Goal: Task Accomplishment & Management: Use online tool/utility

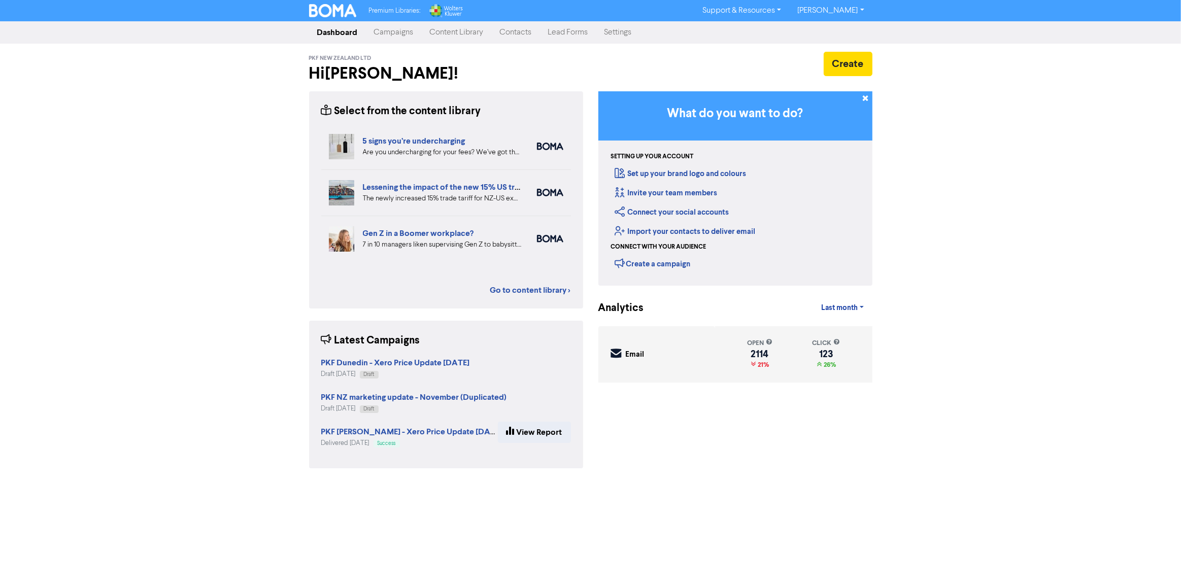
click at [380, 28] on link "Campaigns" at bounding box center [394, 32] width 56 height 20
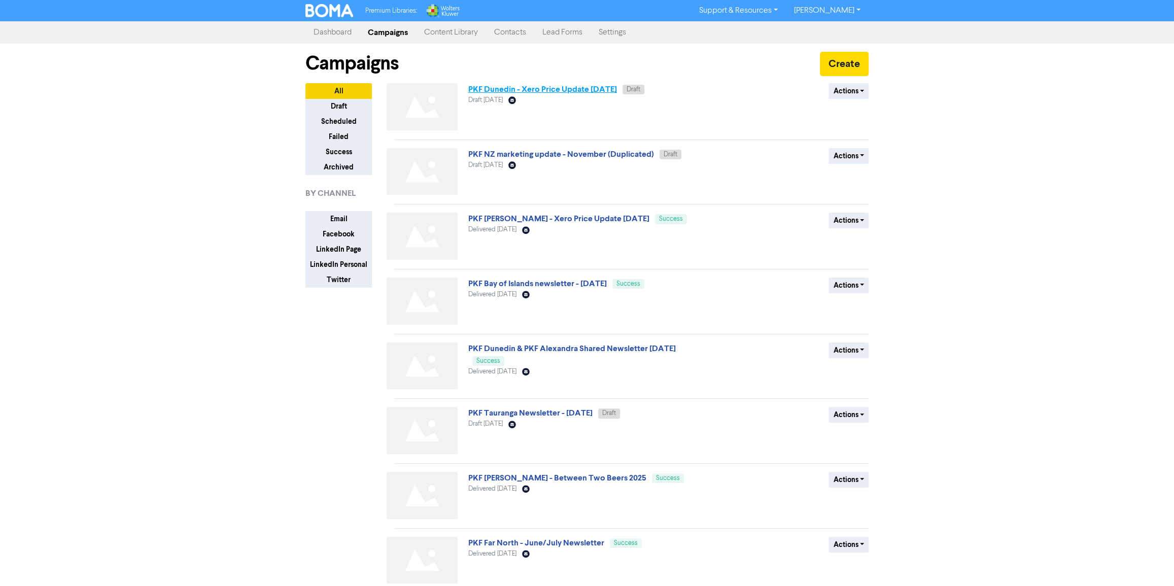
click at [552, 91] on link "PKF Dunedin - Xero Price Update August 2025" at bounding box center [542, 89] width 149 height 10
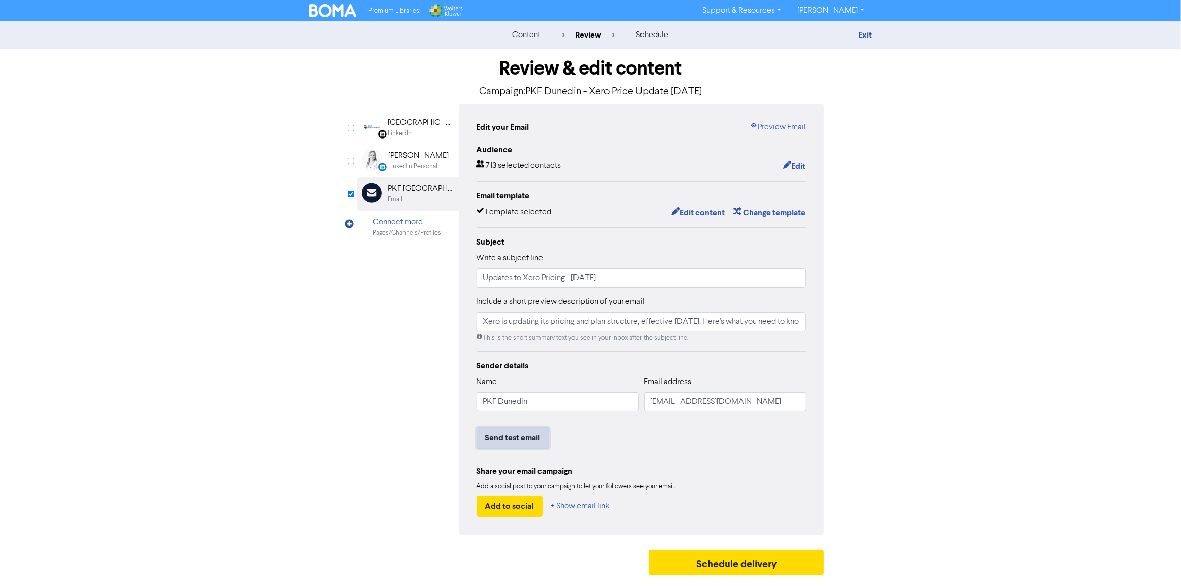
click at [521, 440] on button "Send test email" at bounding box center [513, 437] width 73 height 21
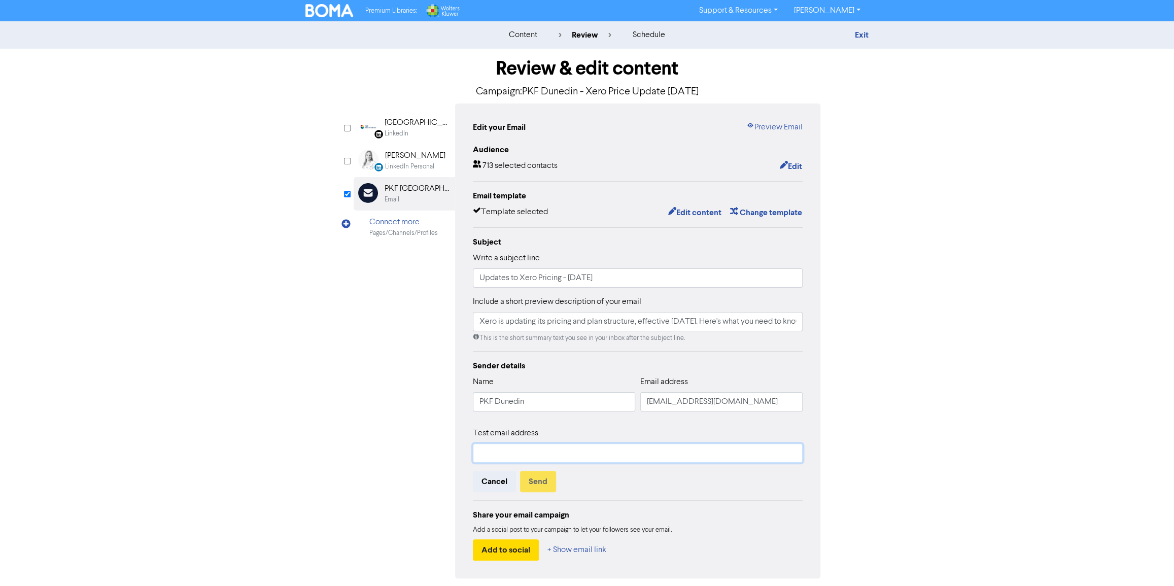
click at [560, 449] on input "text" at bounding box center [638, 453] width 330 height 19
type input "marketing@pkf.co.nz"
click at [538, 484] on button "Send" at bounding box center [538, 481] width 36 height 21
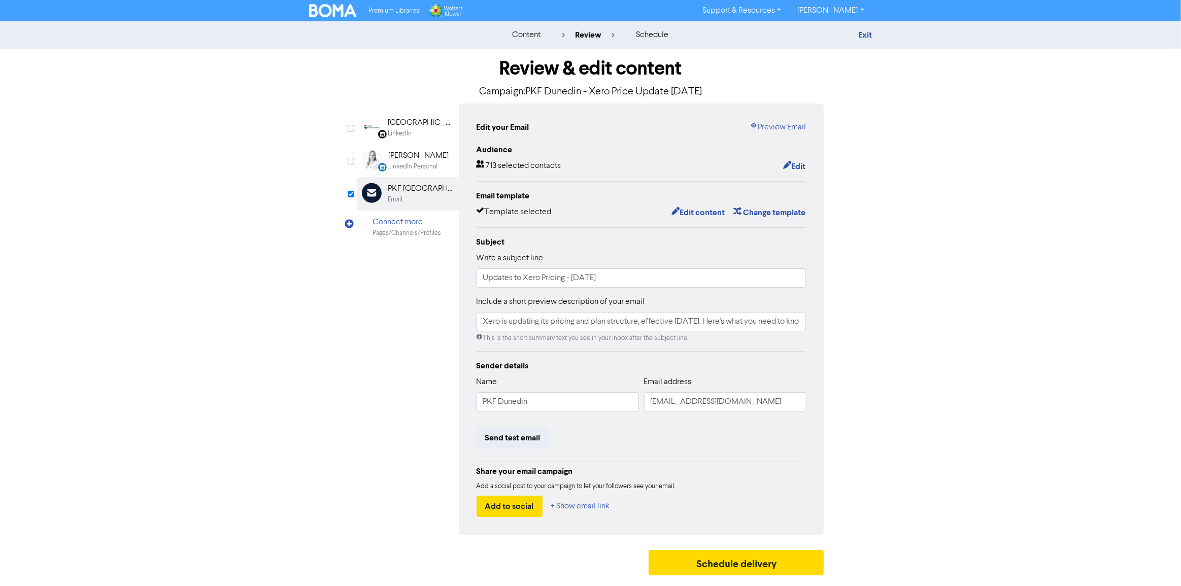
click at [381, 325] on div "LinkedIn Page Created with Sketch. PKF Bay of Islands LinkedIn LinkedIn Persona…" at bounding box center [590, 319] width 467 height 431
click at [523, 436] on button "Send test email" at bounding box center [513, 437] width 73 height 21
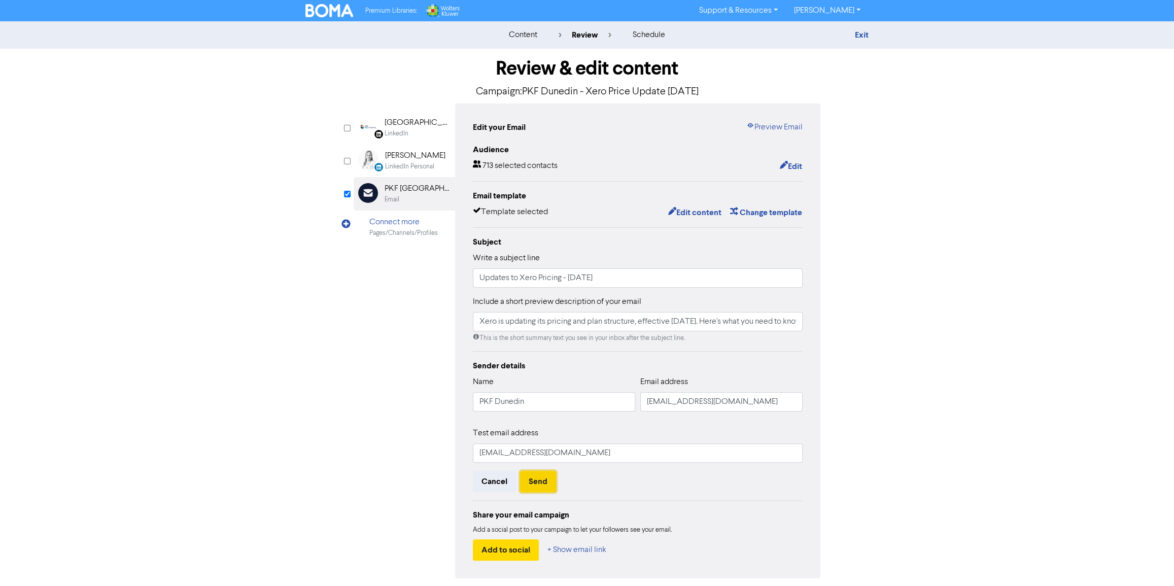
click at [544, 474] on button "Send" at bounding box center [538, 481] width 36 height 21
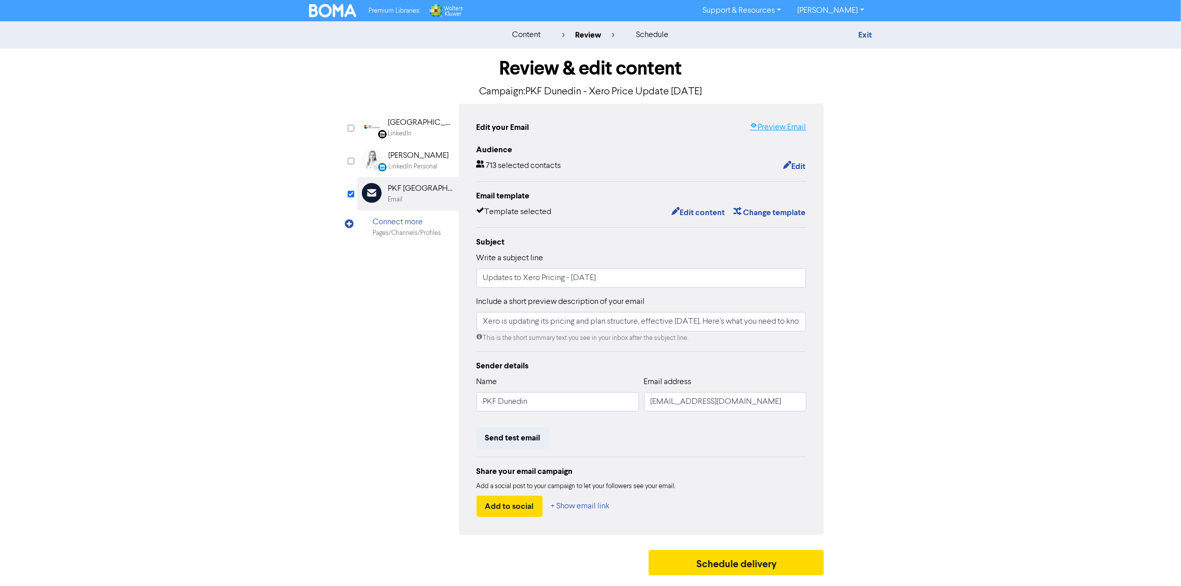
click at [769, 132] on link "Preview Email" at bounding box center [778, 127] width 56 height 12
click at [518, 437] on button "Send test email" at bounding box center [513, 437] width 73 height 21
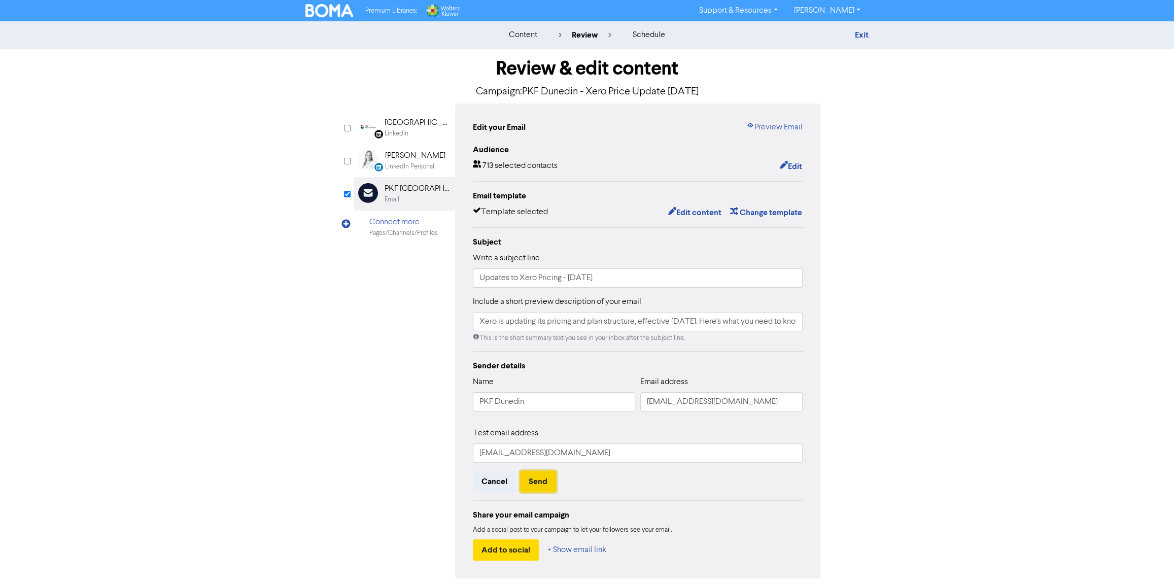
click at [533, 487] on button "Send" at bounding box center [538, 481] width 36 height 21
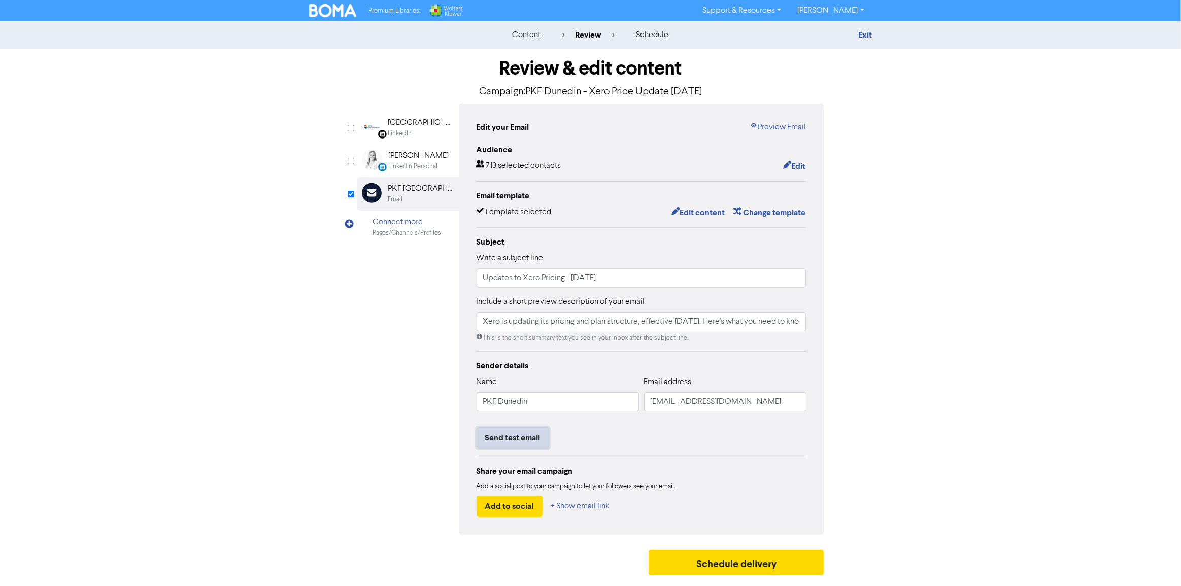
click at [515, 438] on button "Send test email" at bounding box center [513, 437] width 73 height 21
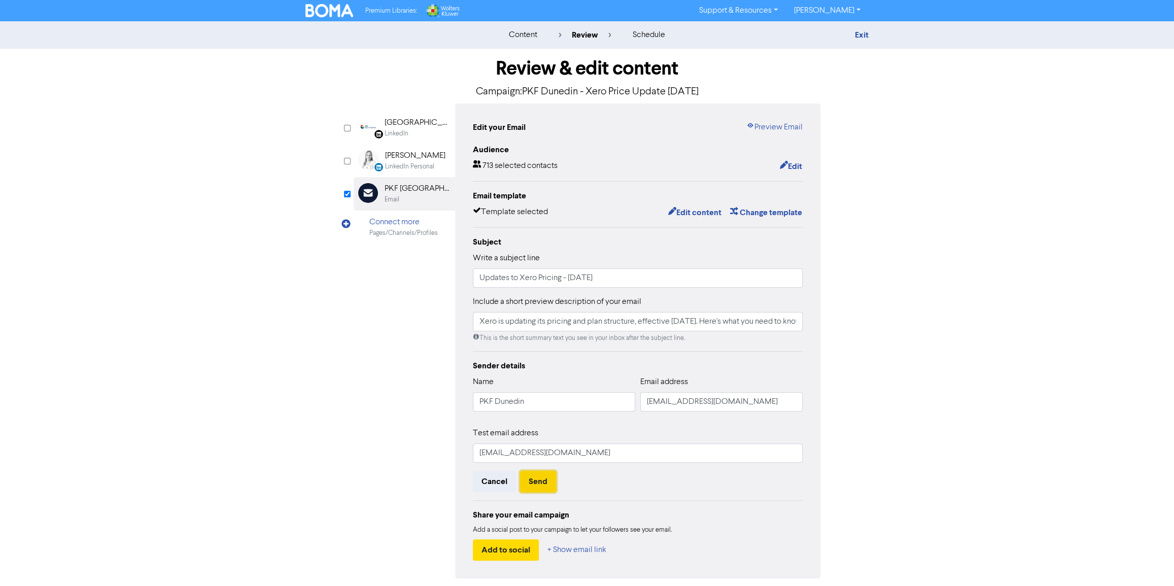
click at [533, 474] on button "Send" at bounding box center [538, 481] width 36 height 21
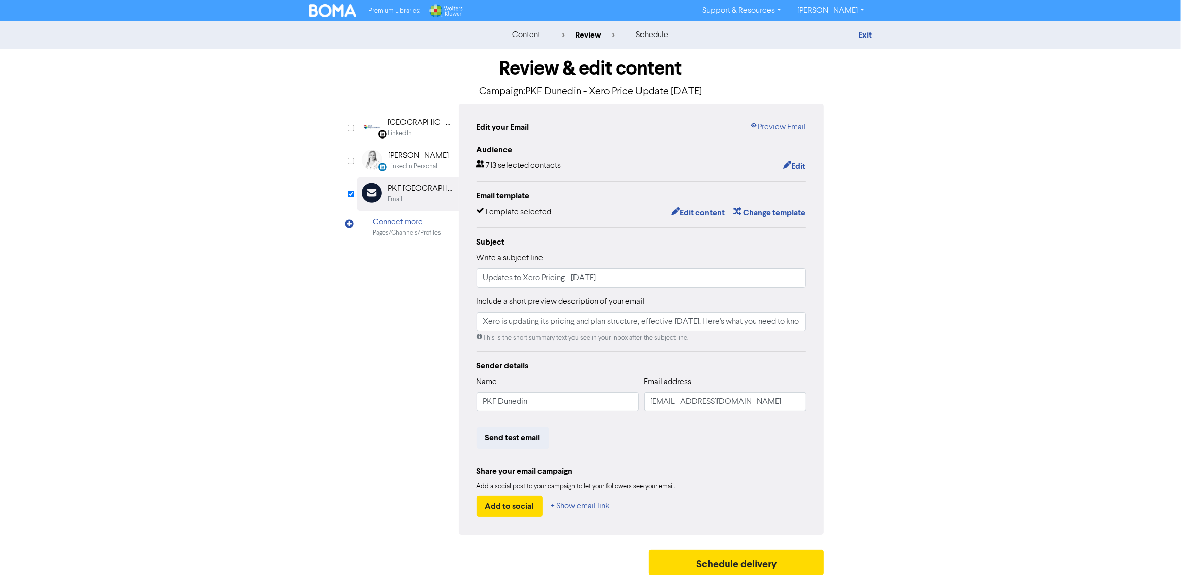
click at [853, 392] on div "Review & edit content Campaign: PKF Dunedin - Xero Price Update August 2025 Lin…" at bounding box center [590, 315] width 579 height 532
click at [329, 17] on div "Premium Libraries: Support & Resources Video Tutorials FAQ & Guides Marketing E…" at bounding box center [590, 11] width 579 height 16
